Goal: Navigation & Orientation: Find specific page/section

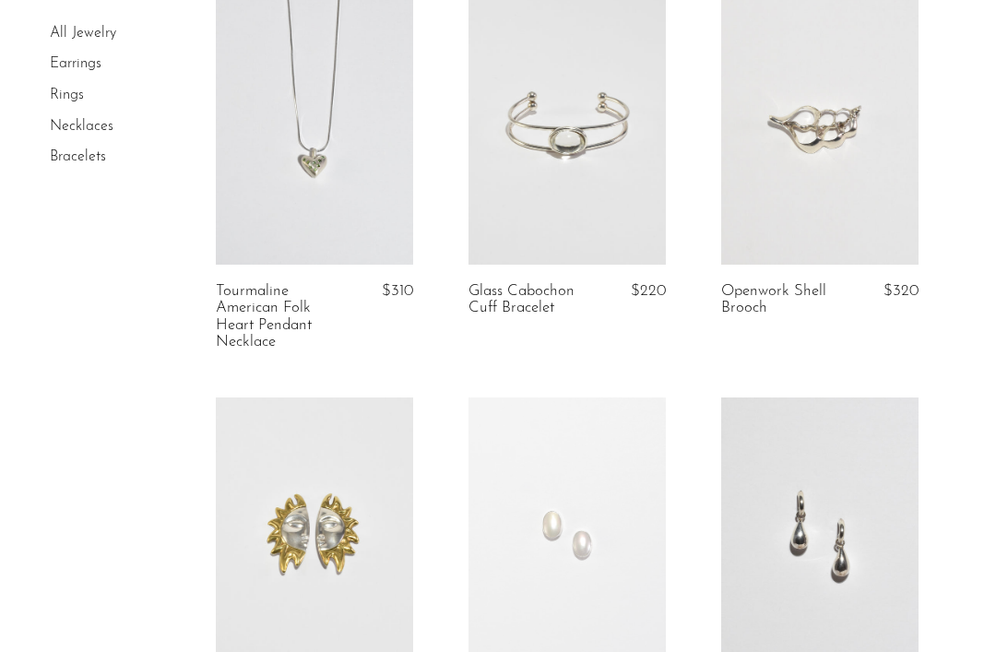
scroll to position [749, 0]
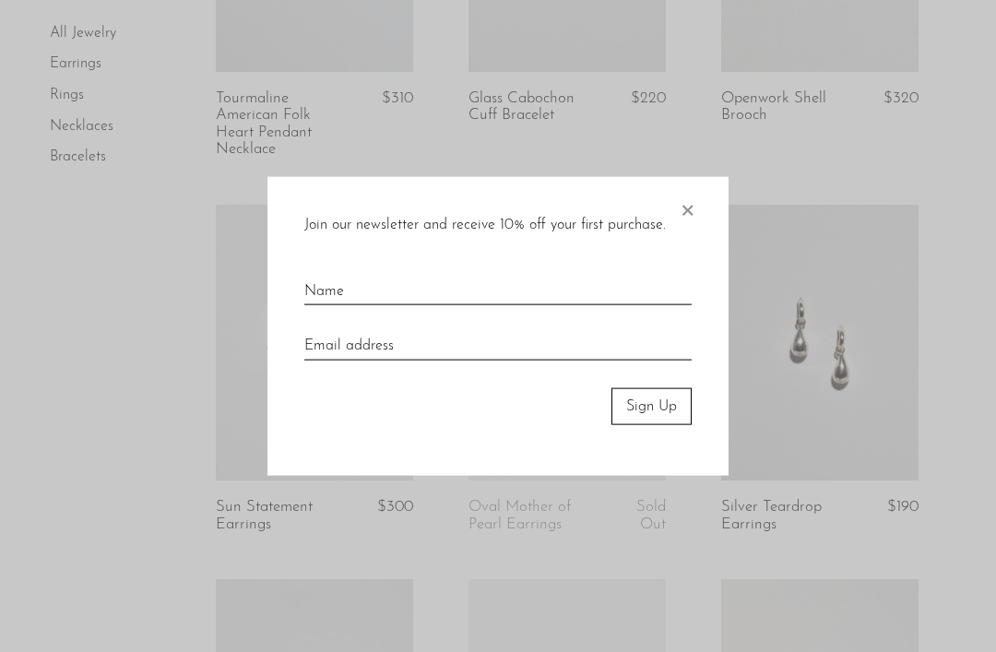
click at [690, 235] on span "×" at bounding box center [687, 205] width 18 height 59
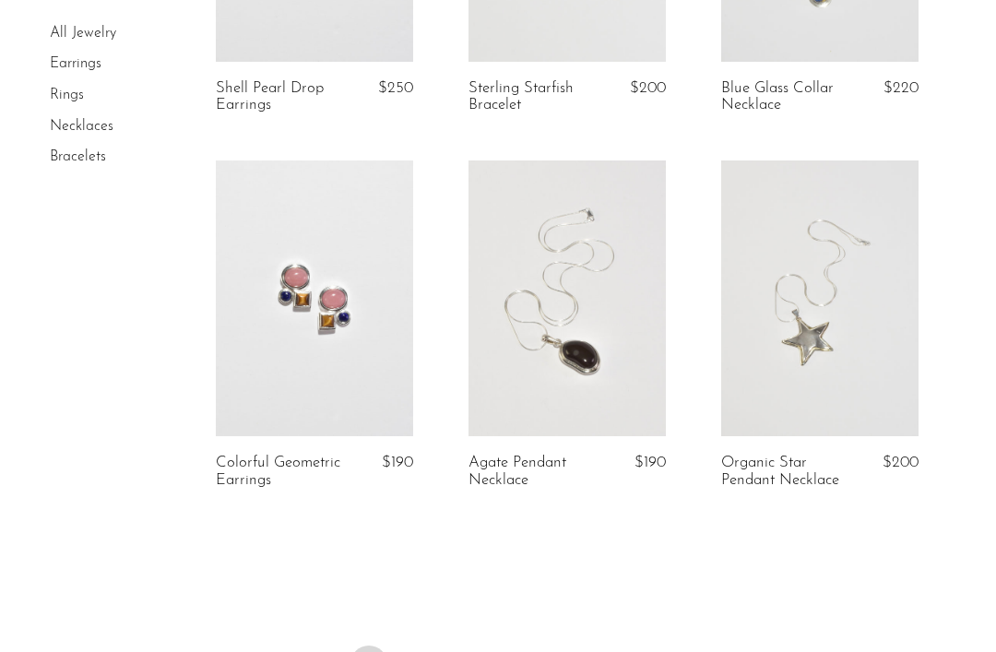
scroll to position [4363, 0]
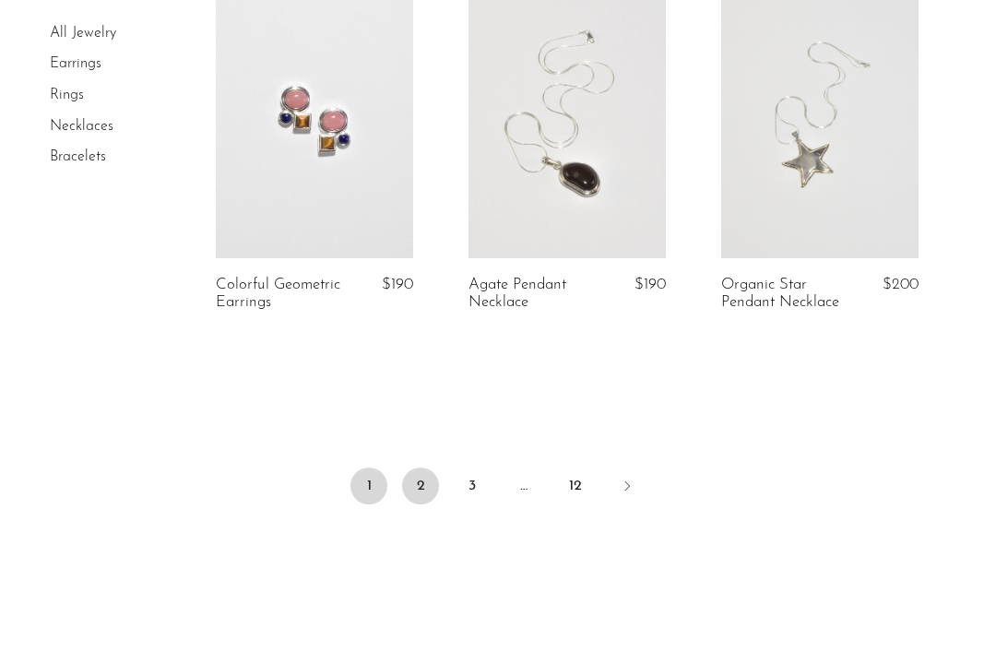
click at [417, 468] on link "2" at bounding box center [420, 486] width 37 height 37
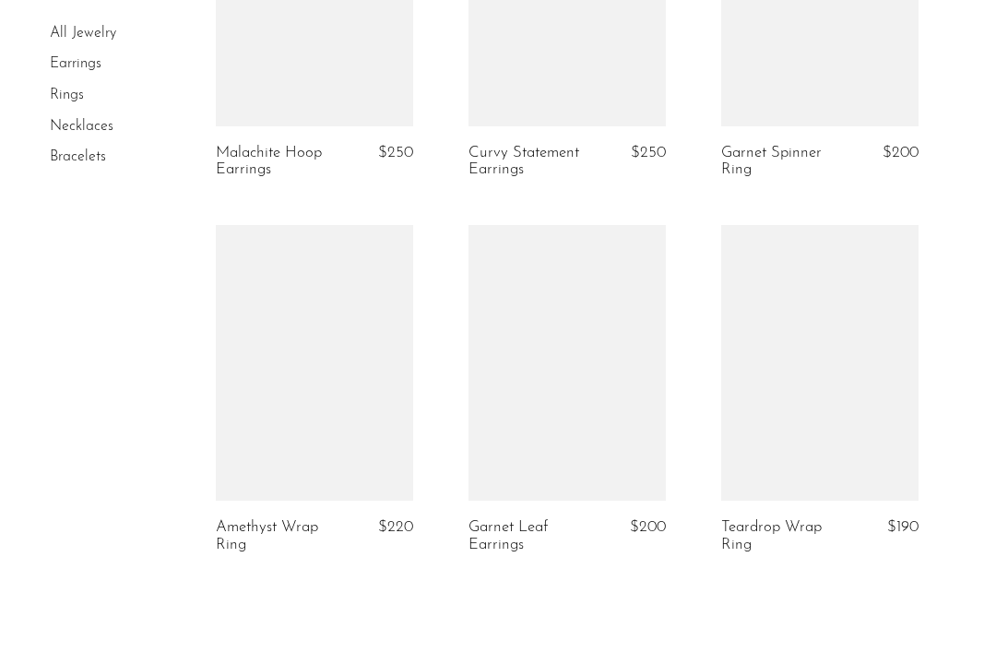
scroll to position [4366, 0]
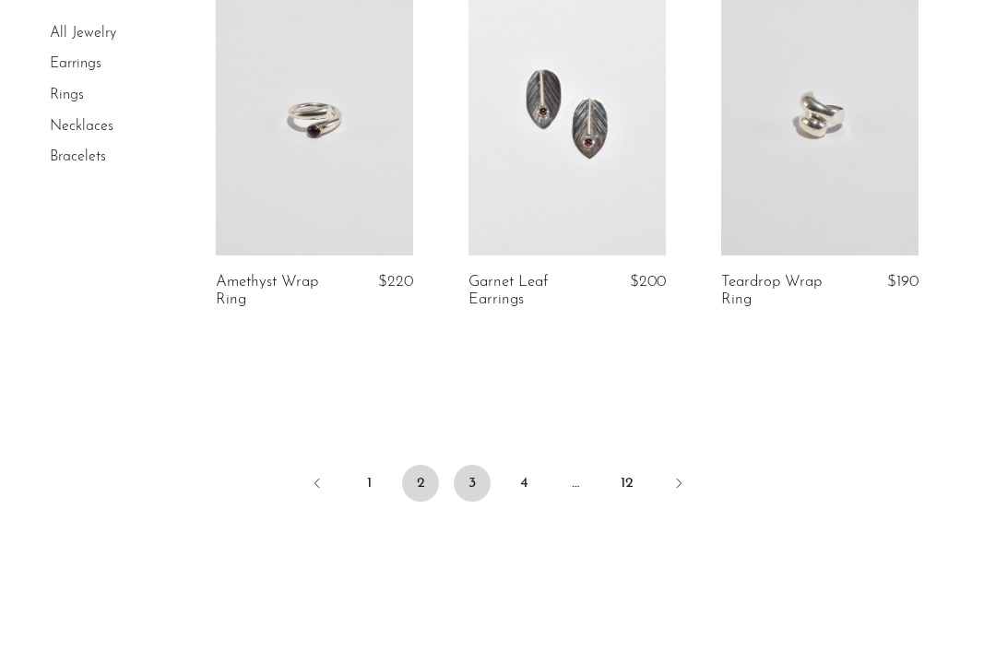
click at [472, 470] on link "3" at bounding box center [472, 483] width 37 height 37
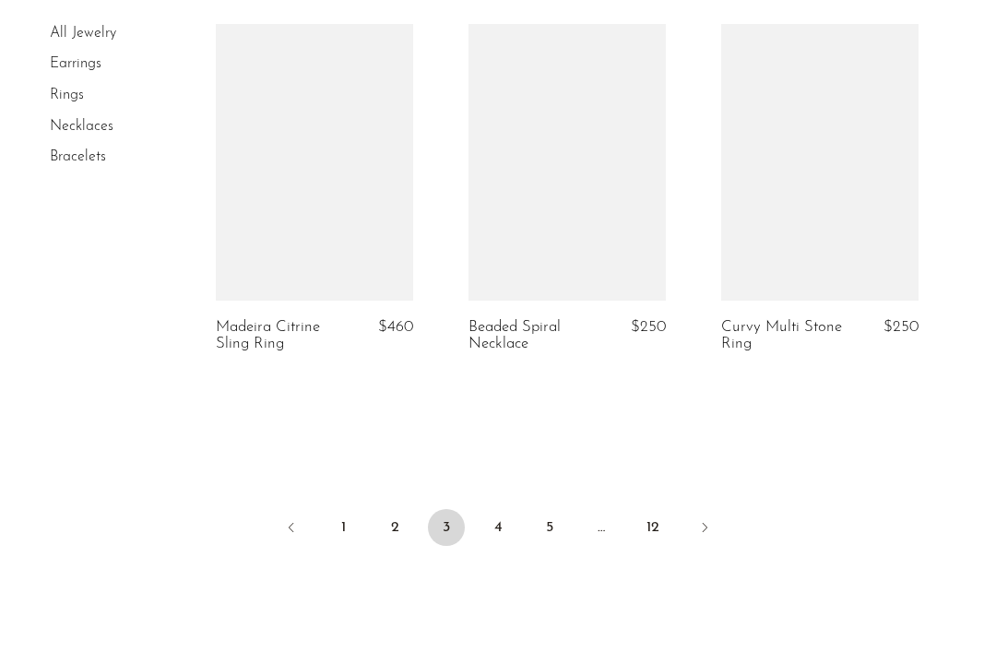
scroll to position [4382, 0]
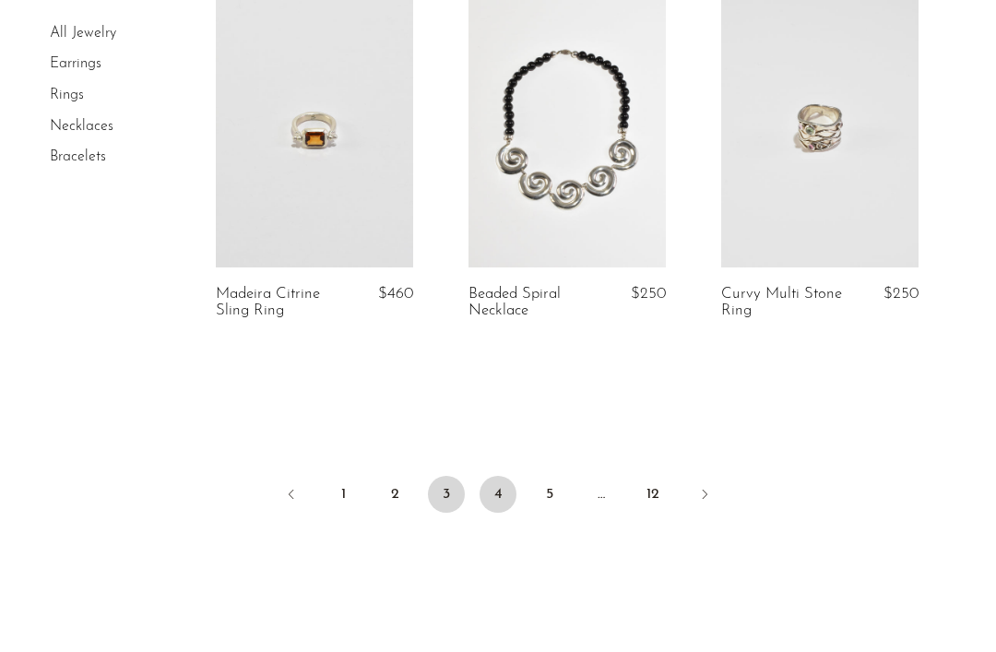
click at [493, 476] on link "4" at bounding box center [498, 494] width 37 height 37
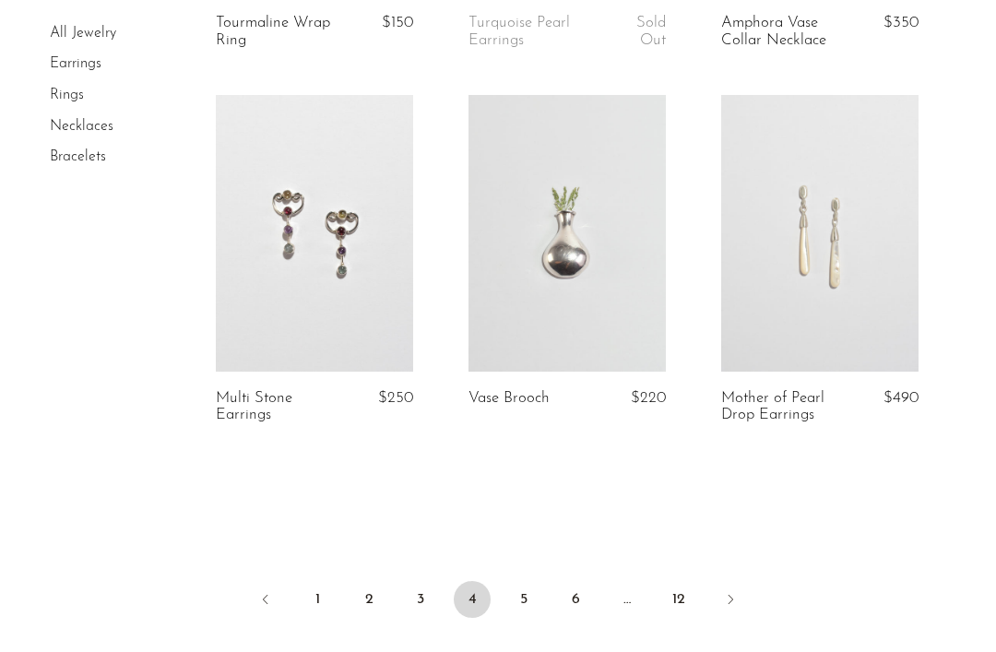
scroll to position [4239, 0]
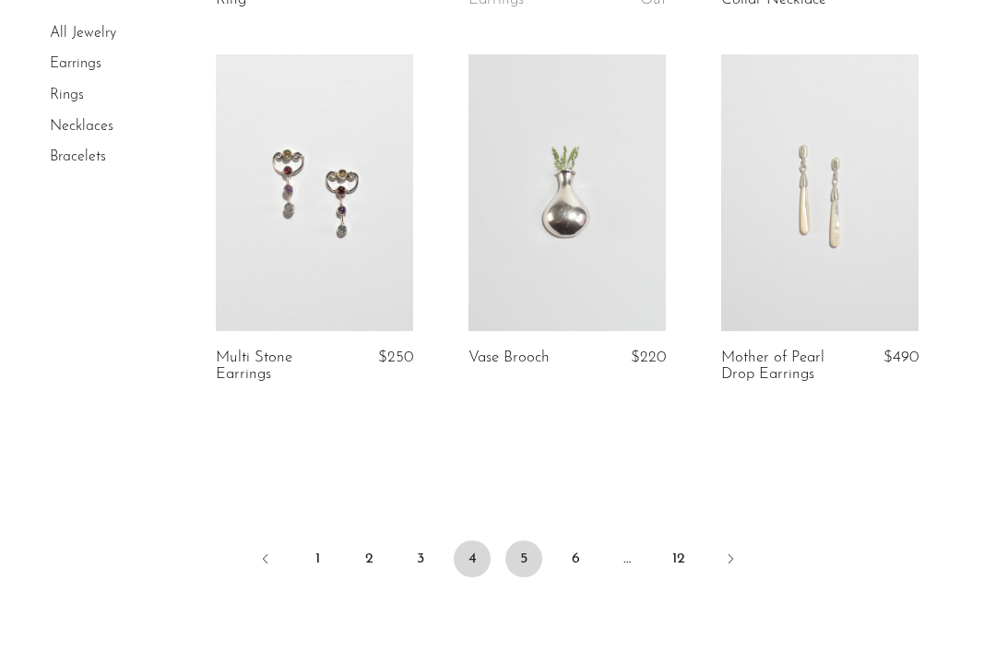
click at [524, 546] on link "5" at bounding box center [523, 559] width 37 height 37
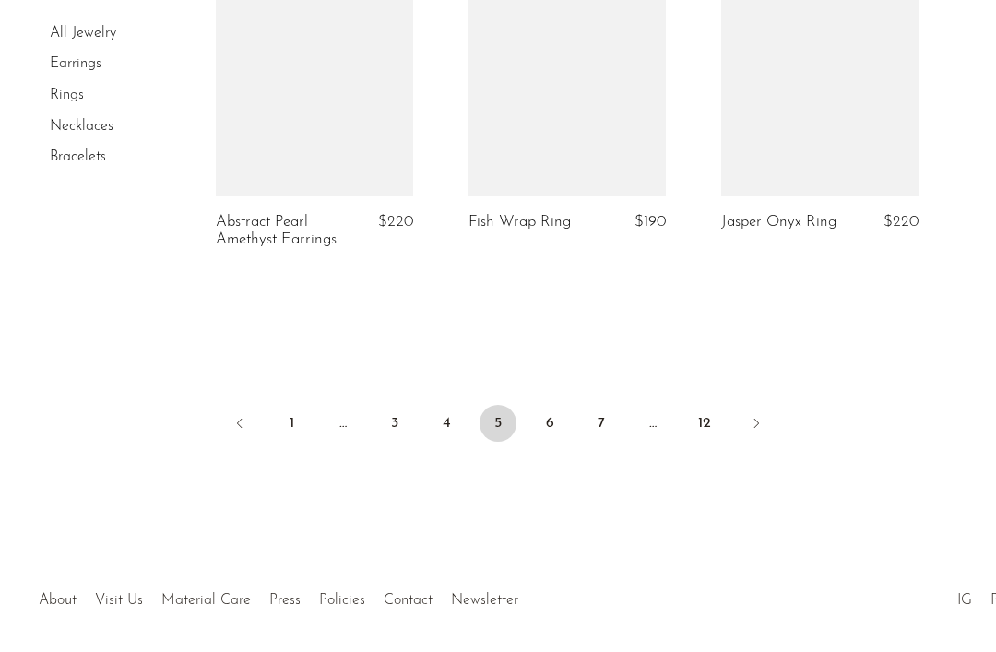
scroll to position [4401, 0]
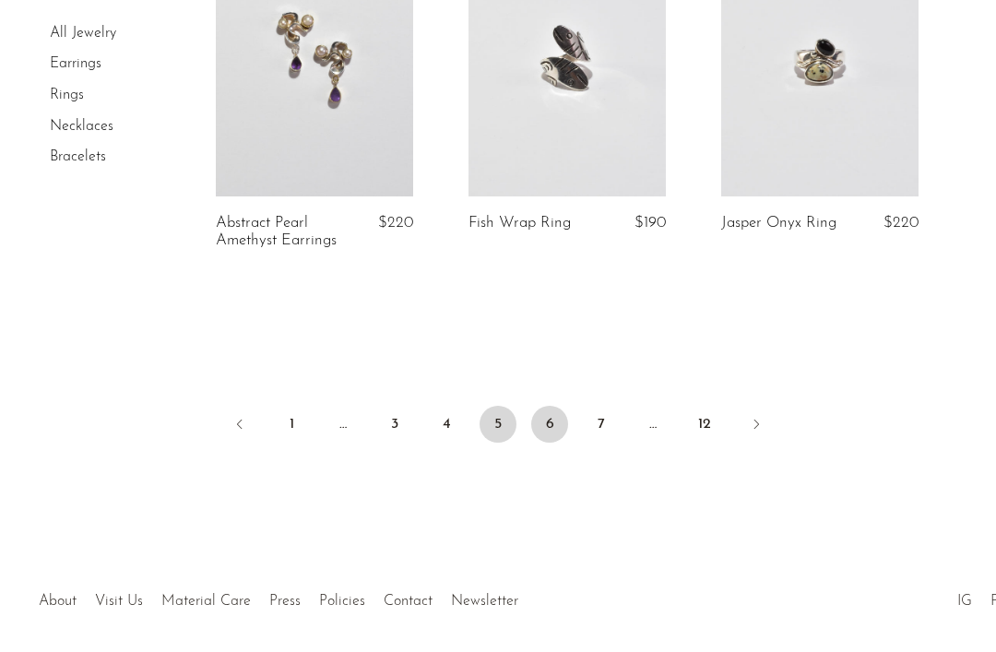
click at [541, 406] on link "6" at bounding box center [549, 424] width 37 height 37
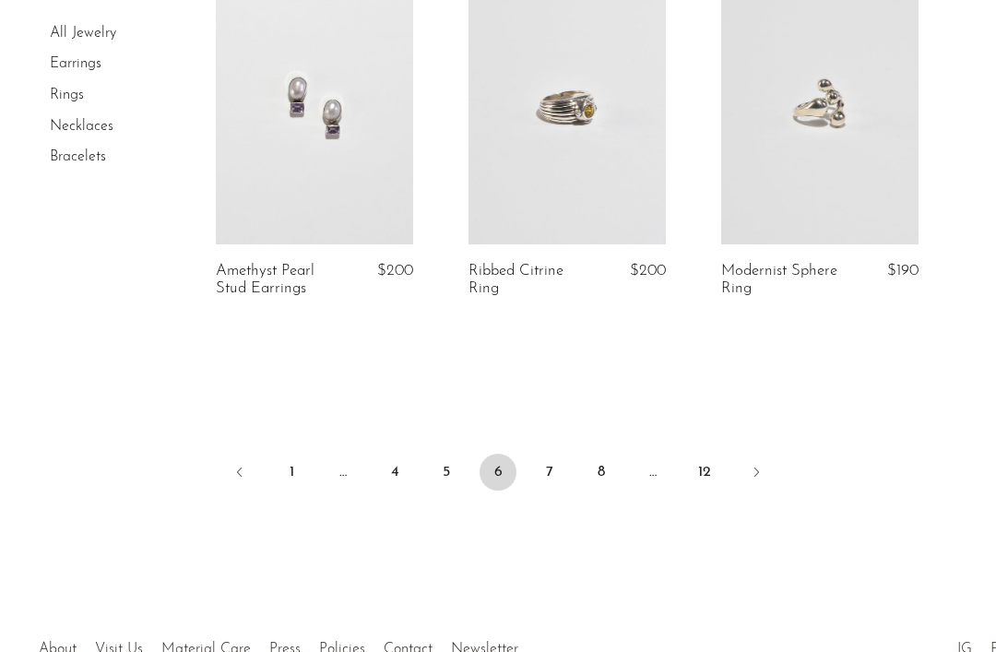
scroll to position [4393, 0]
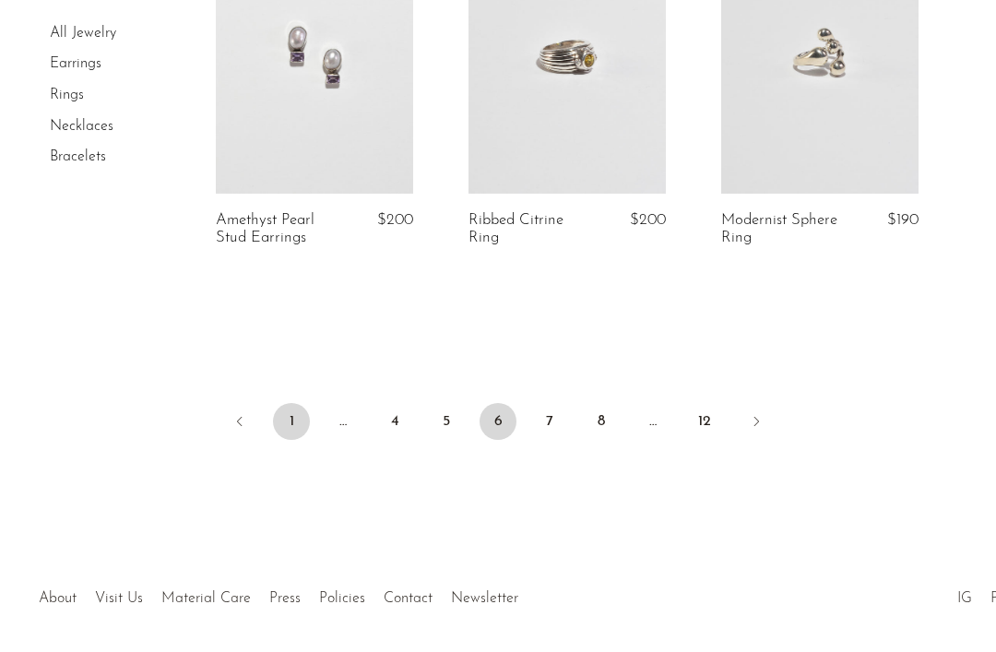
click at [279, 410] on link "1" at bounding box center [291, 421] width 37 height 37
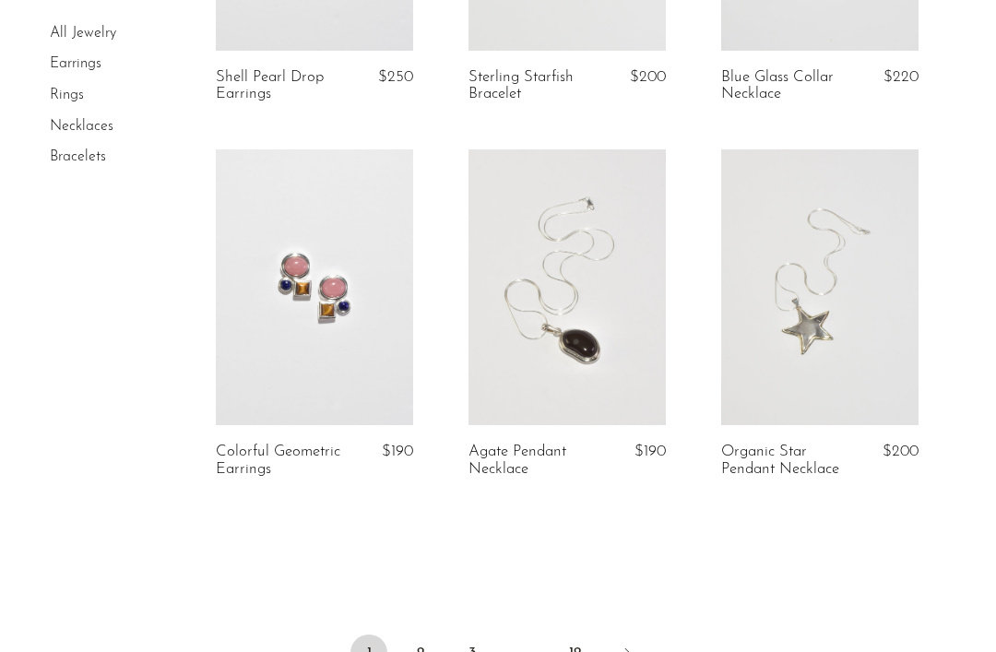
scroll to position [4196, 0]
click at [420, 642] on link "2" at bounding box center [420, 653] width 37 height 37
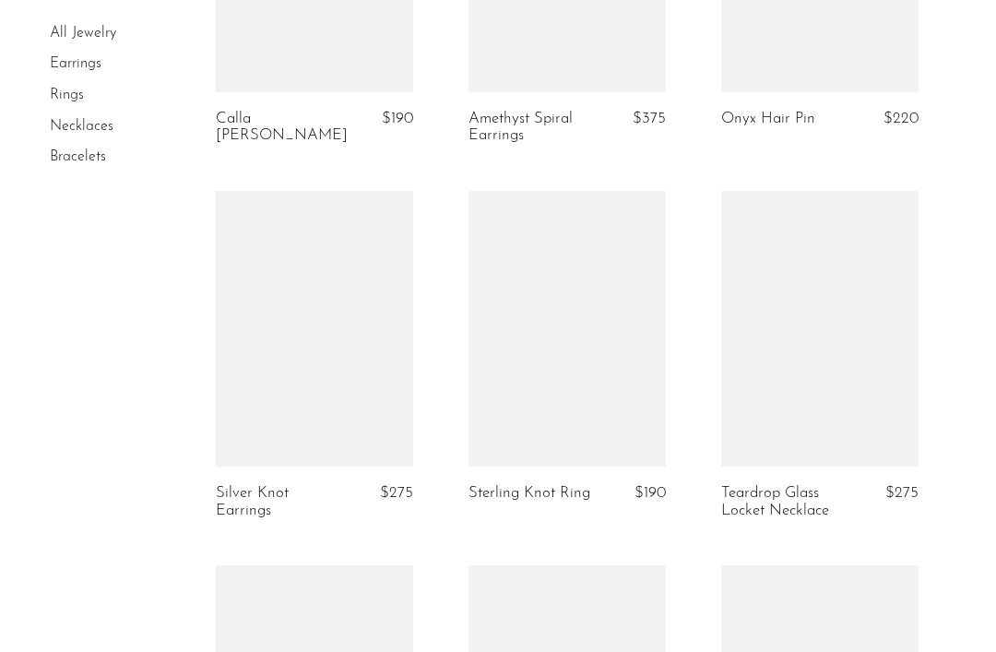
scroll to position [3013, 0]
